Goal: Use online tool/utility

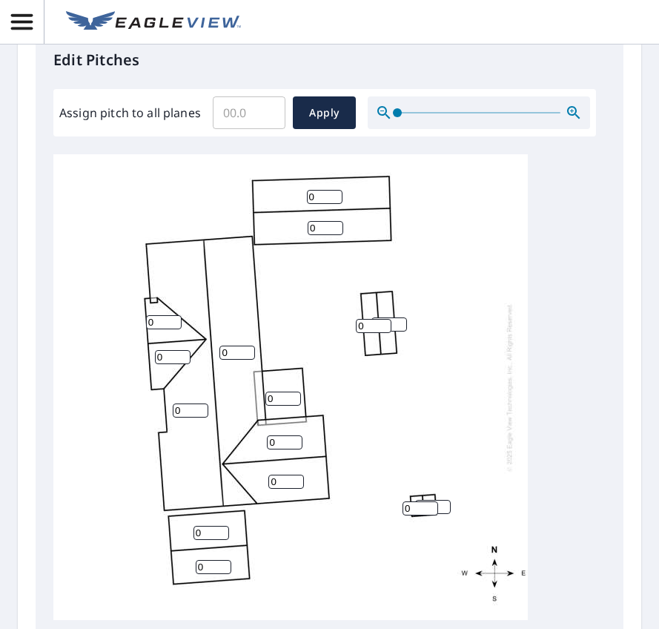
scroll to position [16, 0]
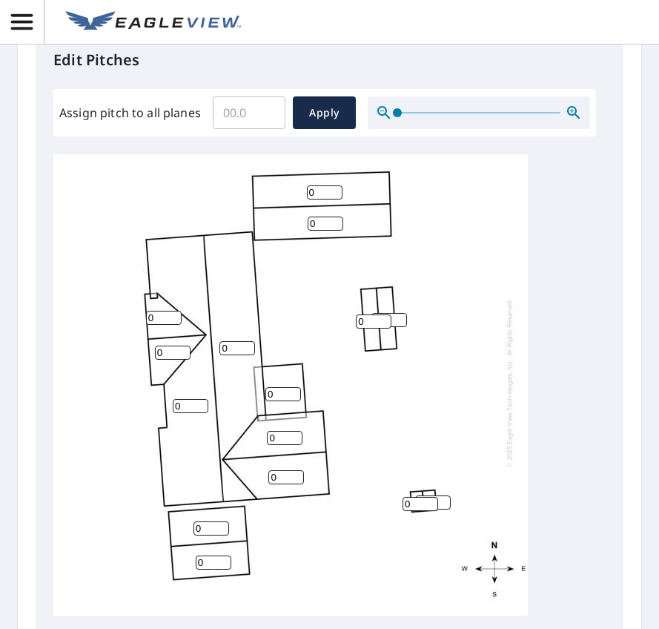
drag, startPoint x: 155, startPoint y: 351, endPoint x: 132, endPoint y: 352, distance: 23.0
click at [132, 352] on div "0 0 0 0 0 0 0 0 0 0 0 0 0 0 0" at bounding box center [290, 383] width 474 height 466
type input "3"
click at [145, 388] on div "0 0 0 0 0 0 0 0 0 0 3 0 0 0 0" at bounding box center [290, 383] width 474 height 466
type input "3"
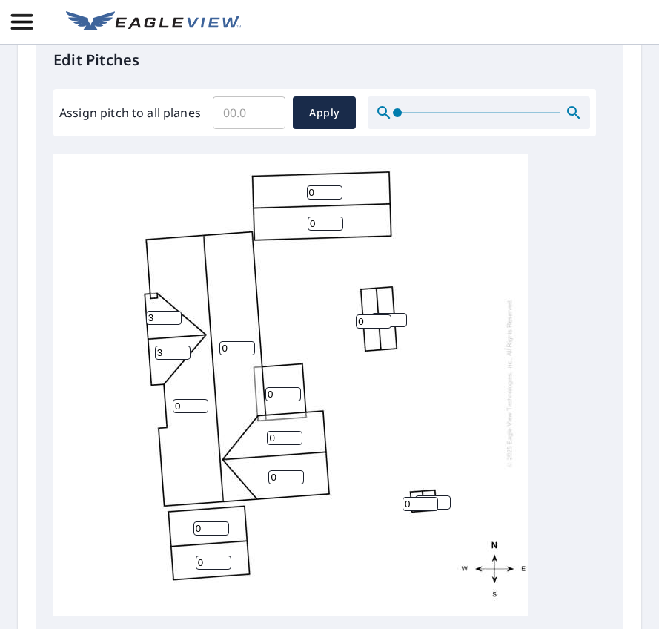
click at [202, 383] on div "0 0 0 0 0 0 0 0 0 3 3 0 0 0 0" at bounding box center [290, 383] width 474 height 466
drag, startPoint x: 244, startPoint y: 381, endPoint x: 234, endPoint y: 379, distance: 10.6
click at [234, 355] on input "5" at bounding box center [237, 348] width 36 height 14
drag, startPoint x: 233, startPoint y: 378, endPoint x: 191, endPoint y: 381, distance: 41.6
click at [191, 381] on div "0 5 0 0 0 0 0 0 0 3 3 0 0 0 0" at bounding box center [290, 383] width 474 height 466
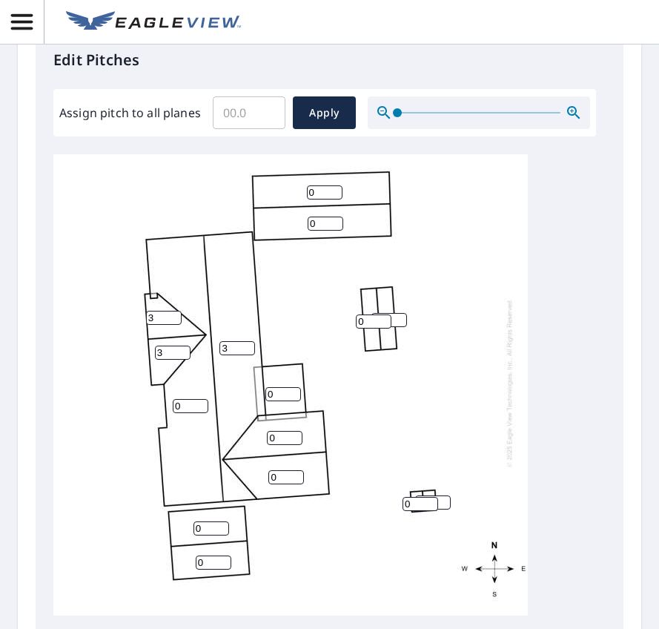
type input "3"
drag, startPoint x: 185, startPoint y: 437, endPoint x: 161, endPoint y: 439, distance: 23.8
click at [161, 439] on div "0 3 0 0 0 0 0 0 0 3 3 0 0 0 0" at bounding box center [290, 383] width 474 height 466
type input "3"
drag, startPoint x: 279, startPoint y: 428, endPoint x: 256, endPoint y: 428, distance: 23.0
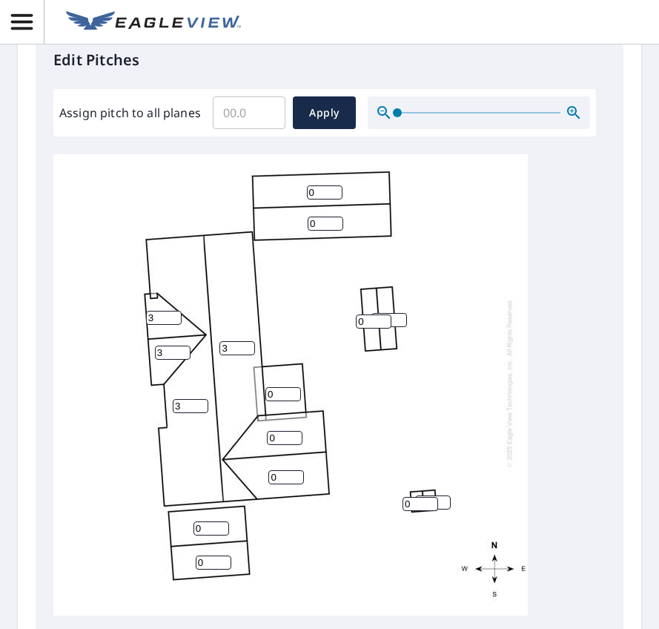
click at [256, 428] on div "3 3 0 0 0 0 0 0 0 3 3 0 0 0 0" at bounding box center [290, 383] width 474 height 466
type input "2"
drag, startPoint x: 285, startPoint y: 467, endPoint x: 255, endPoint y: 469, distance: 29.7
click at [255, 469] on div "3 3 0 0 0 0 0 2 0 3 3 0 0 0 0" at bounding box center [290, 383] width 474 height 466
type input "3"
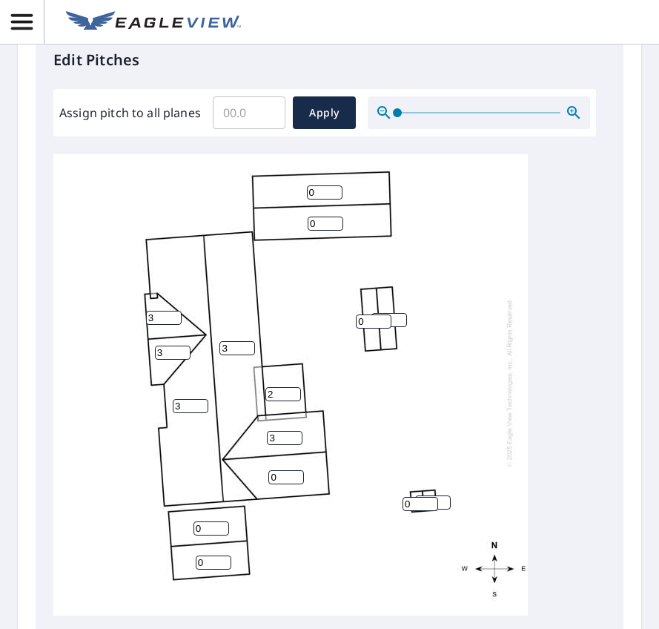
drag, startPoint x: 281, startPoint y: 506, endPoint x: 256, endPoint y: 508, distance: 25.3
click at [256, 508] on div "3 3 0 0 0 3 0 2 0 3 3 0 0 0 0" at bounding box center [290, 383] width 474 height 466
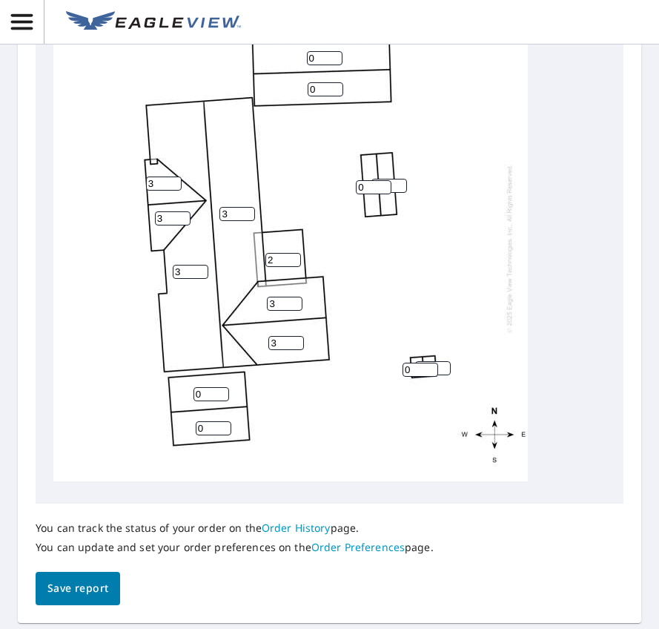
scroll to position [741, 0]
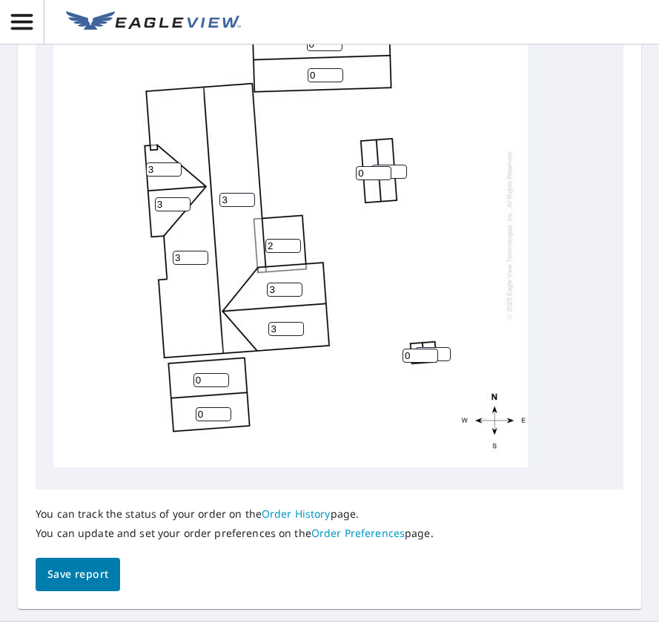
type input "3"
drag, startPoint x: 318, startPoint y: 75, endPoint x: 299, endPoint y: 76, distance: 18.6
click at [299, 76] on div "3 3 0 0 3 3 0 2 0 3 3 0 0 0 0" at bounding box center [290, 234] width 474 height 466
type input "3"
drag, startPoint x: 324, startPoint y: 107, endPoint x: 271, endPoint y: 107, distance: 53.4
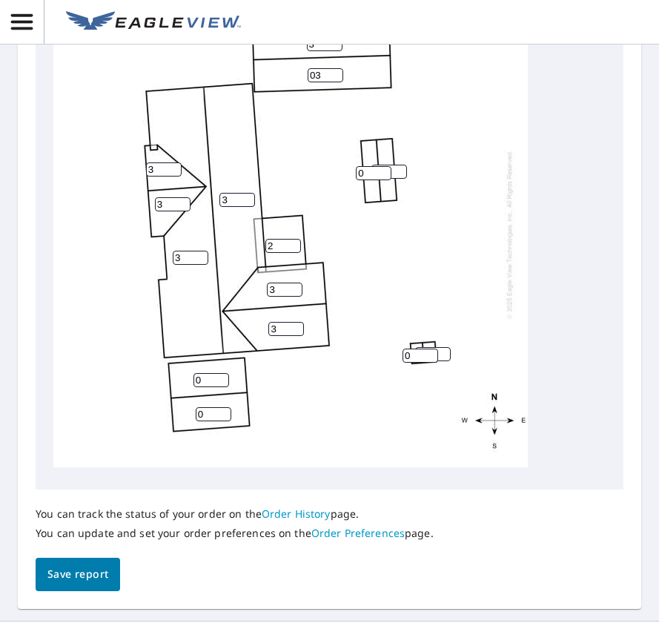
click at [271, 107] on div "3 3 03 3 3 3 0 2 0 3 3 0 0 0 0" at bounding box center [290, 234] width 474 height 466
type input "3"
drag, startPoint x: 202, startPoint y: 415, endPoint x: 188, endPoint y: 415, distance: 14.8
click at [188, 415] on div "3 3 3 3 3 3 0 2 0 3 3 0 0 0 0" at bounding box center [290, 234] width 474 height 466
type input "3"
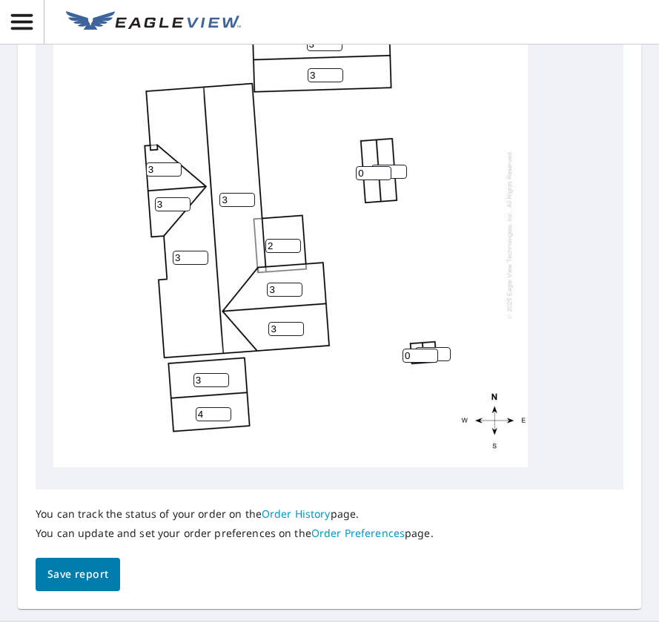
drag, startPoint x: 218, startPoint y: 444, endPoint x: 182, endPoint y: 446, distance: 36.4
click at [196, 421] on input "4" at bounding box center [214, 414] width 36 height 14
drag, startPoint x: 211, startPoint y: 443, endPoint x: 174, endPoint y: 445, distance: 36.4
click at [174, 445] on div "3 3 3 3 3 3 3 2 4 3 3 0 0 0 0" at bounding box center [290, 234] width 474 height 466
type input "3"
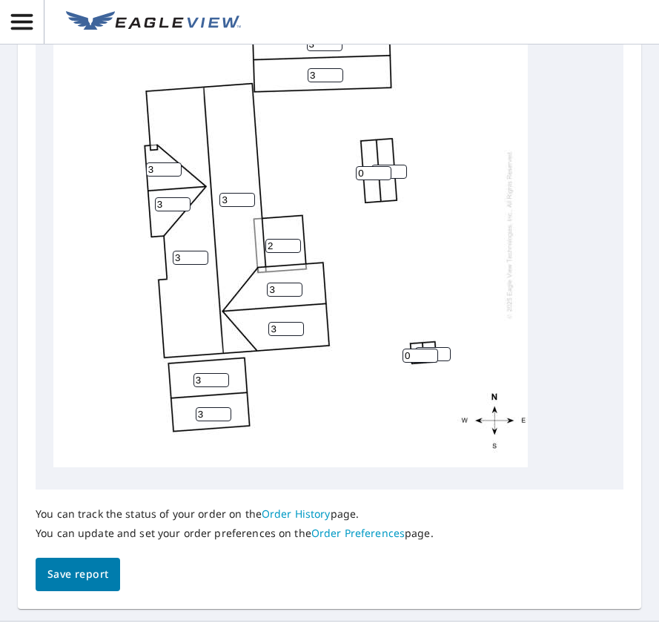
drag, startPoint x: 368, startPoint y: 208, endPoint x: 352, endPoint y: 208, distance: 15.6
click at [352, 208] on div "3 3 3 3 3 3 3 2 3 3 3 0 0 0 0" at bounding box center [290, 234] width 474 height 466
type input "2"
click at [399, 179] on input "1" at bounding box center [389, 172] width 36 height 14
type input "2"
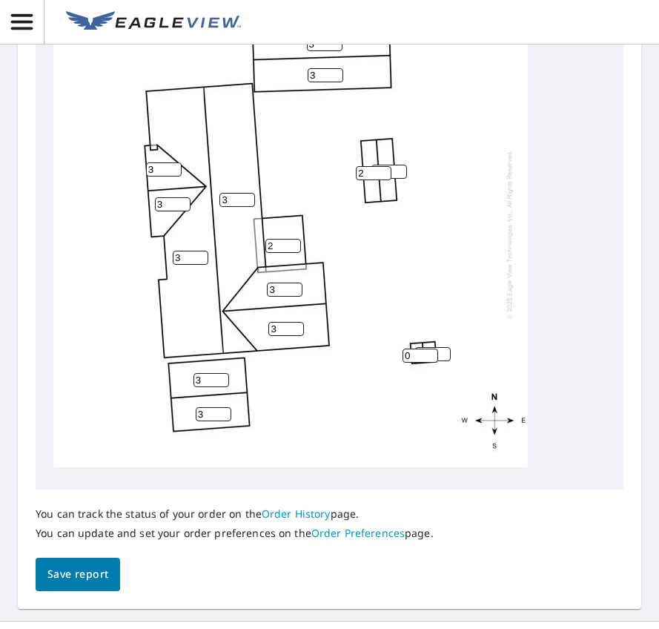
click at [399, 179] on input "2" at bounding box center [389, 172] width 36 height 14
click at [391, 316] on div "3 3 3 3 3 3 3 2 3 3 3 2 2 0 0" at bounding box center [290, 234] width 474 height 466
click at [432, 362] on input "1" at bounding box center [421, 355] width 36 height 14
click at [432, 362] on input "2" at bounding box center [421, 355] width 36 height 14
type input "3"
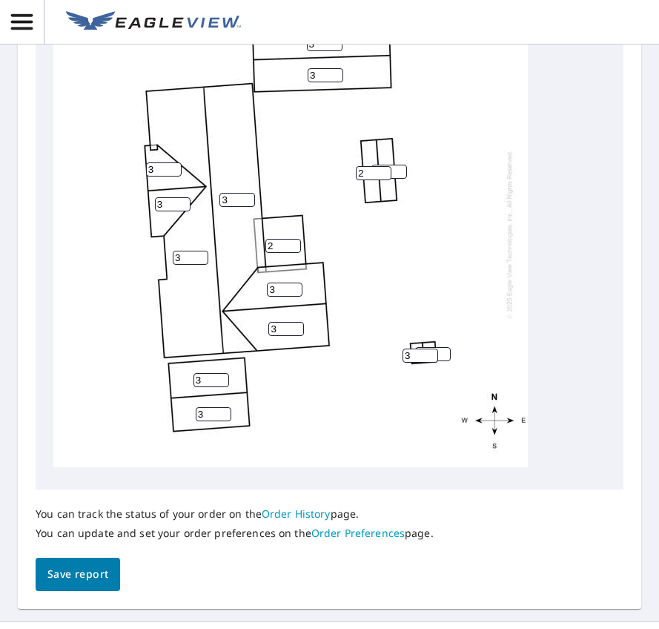
click at [432, 362] on input "3" at bounding box center [421, 355] width 36 height 14
click at [444, 361] on input "1" at bounding box center [433, 354] width 36 height 14
click at [444, 361] on input "2" at bounding box center [433, 354] width 36 height 14
type input "3"
click at [444, 361] on input "3" at bounding box center [433, 354] width 36 height 14
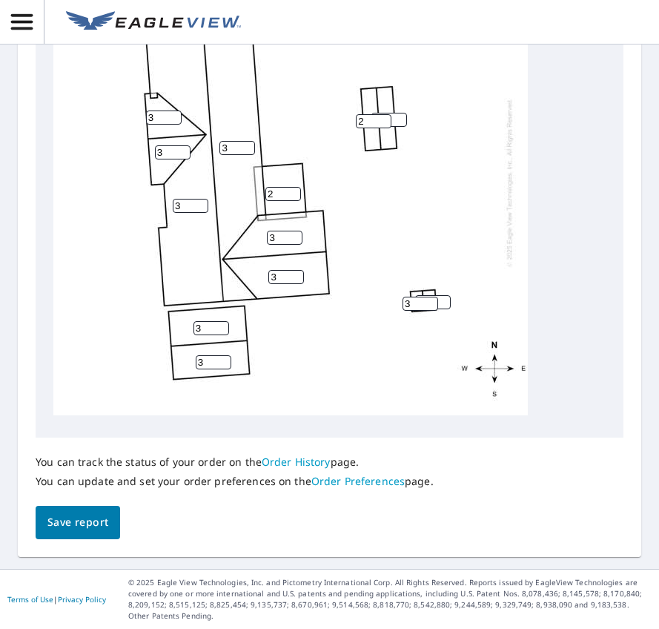
scroll to position [838, 0]
click at [73, 523] on span "Save report" at bounding box center [77, 522] width 61 height 19
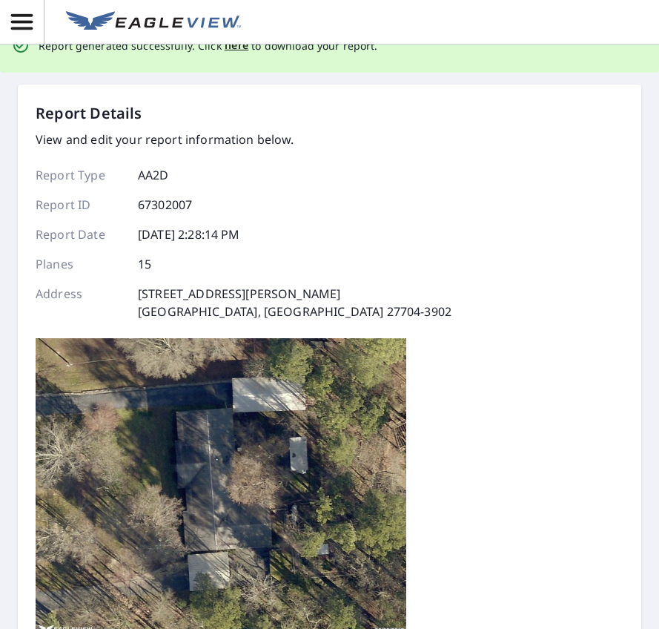
scroll to position [0, 0]
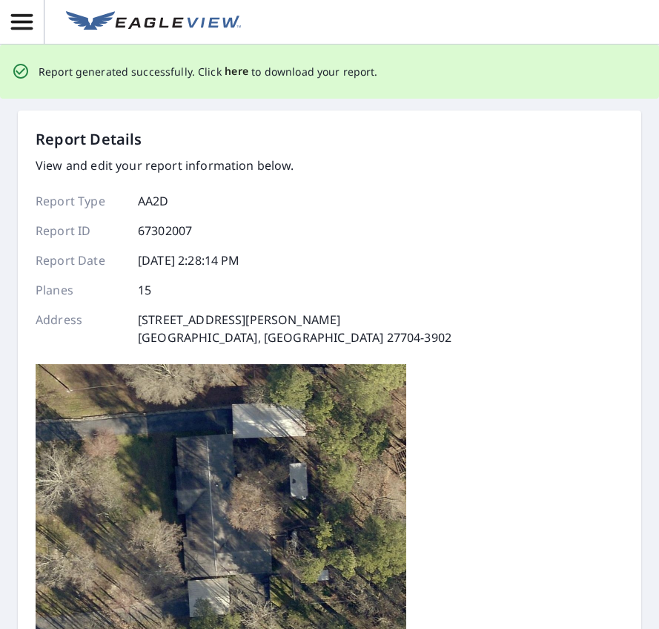
click at [235, 70] on span "here" at bounding box center [237, 71] width 24 height 19
